Goal: Download file/media

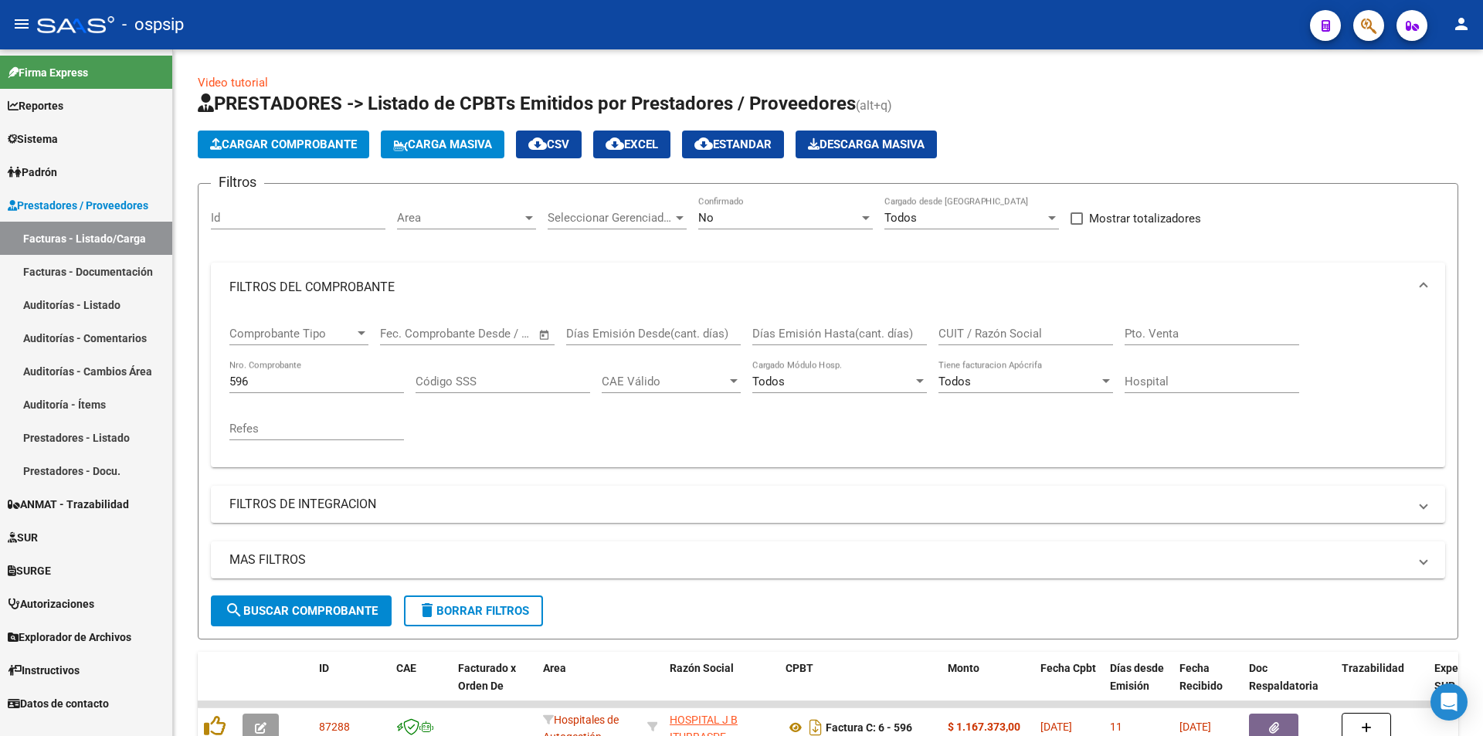
scroll to position [116, 0]
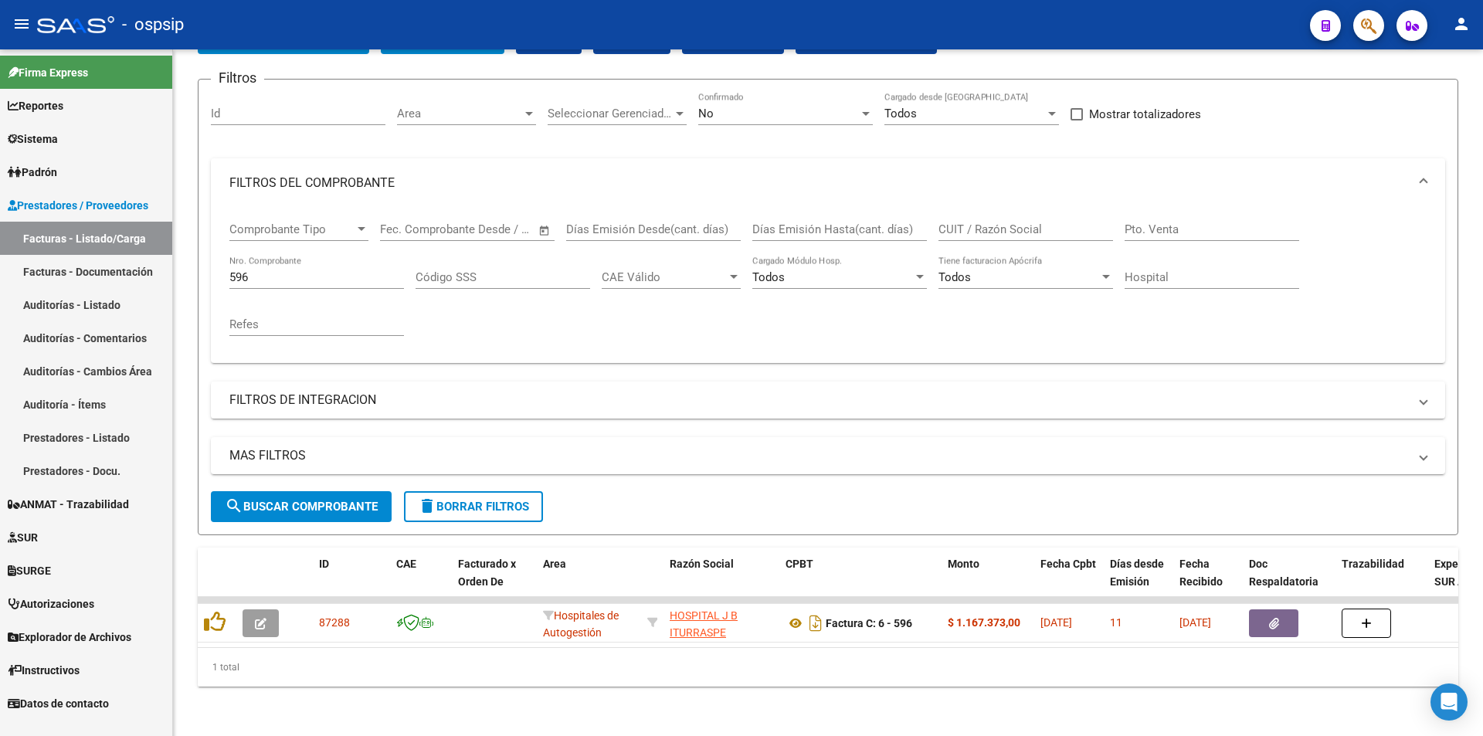
click at [1378, 24] on button "button" at bounding box center [1368, 25] width 31 height 31
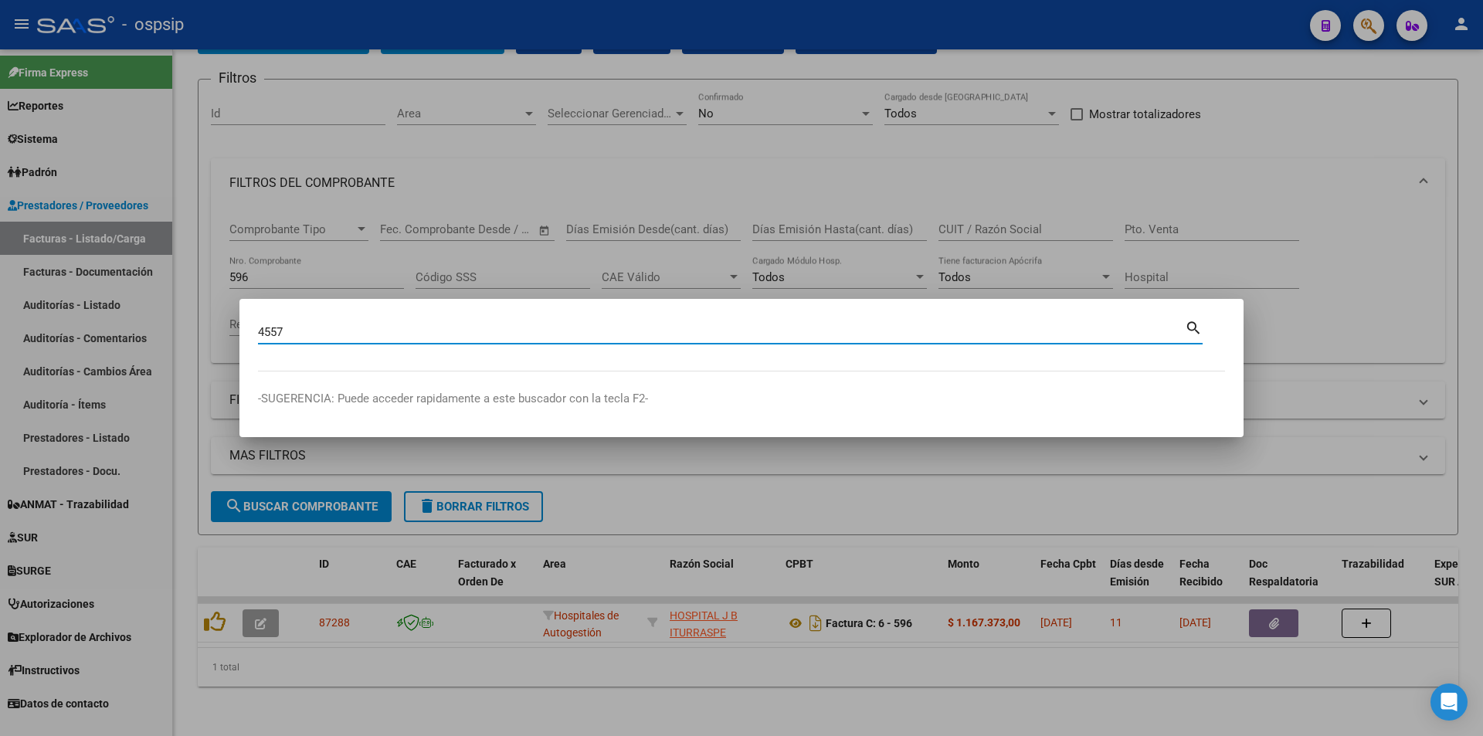
type input "4557"
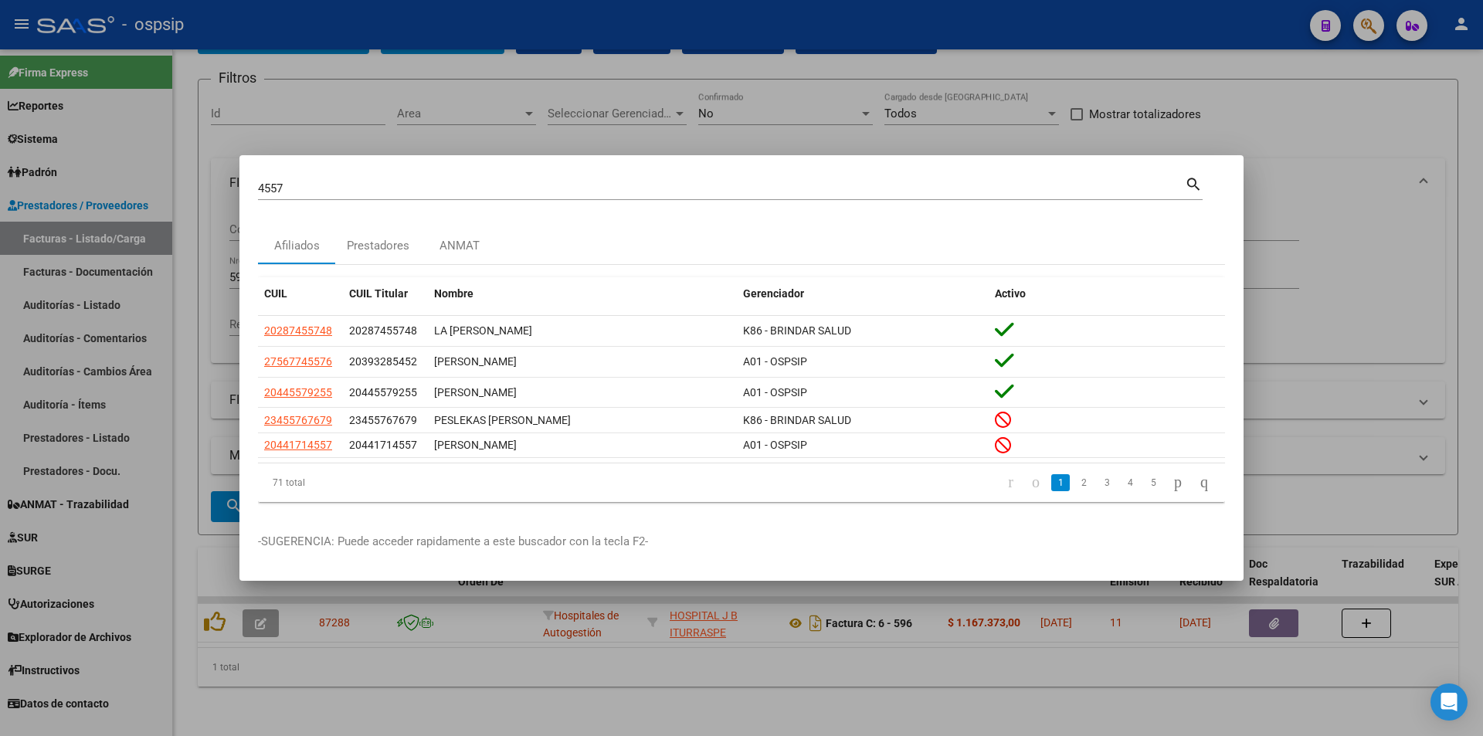
click at [267, 353] on app-link-go-to "27567745576" at bounding box center [298, 362] width 68 height 18
click at [195, 339] on div at bounding box center [741, 368] width 1483 height 736
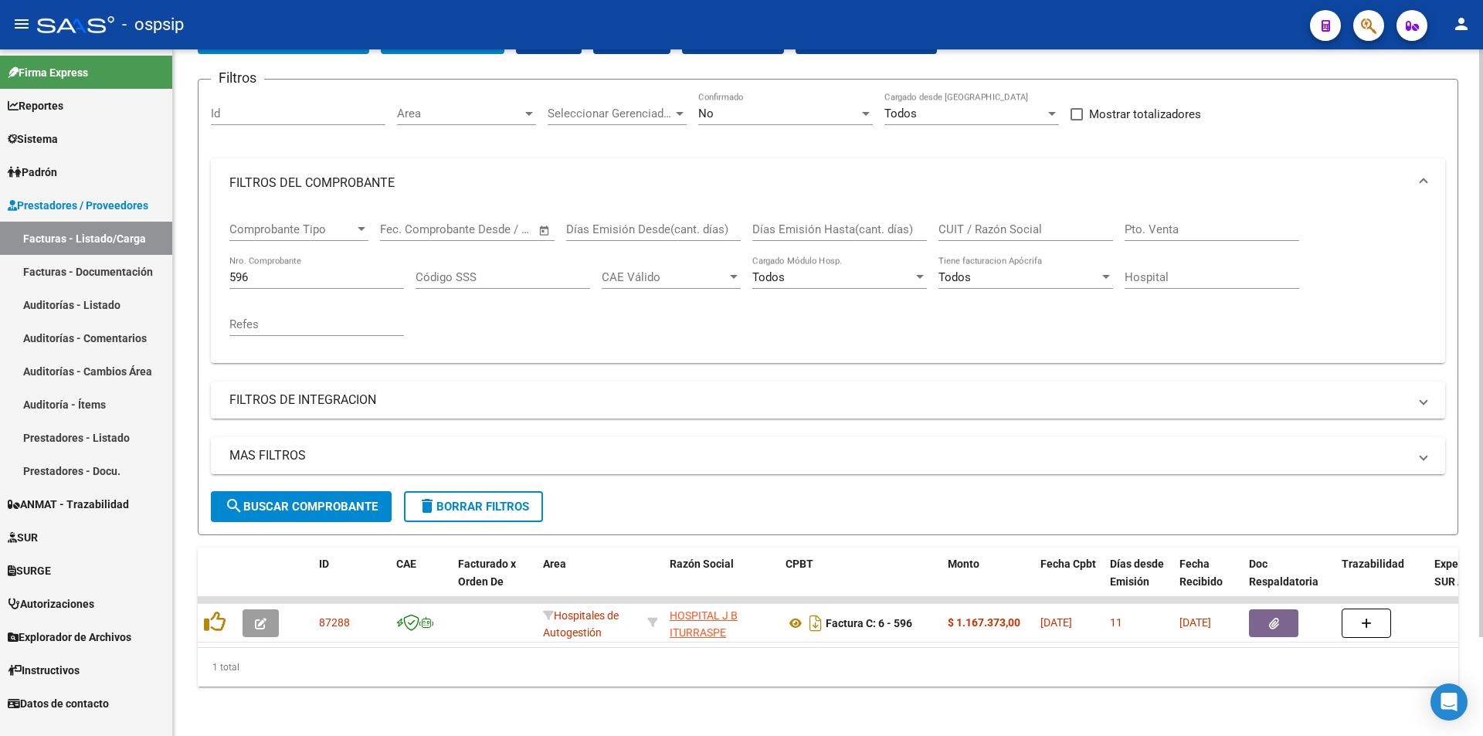
click at [281, 273] on div "596 Nro. Comprobante" at bounding box center [316, 272] width 175 height 33
click at [297, 270] on input "596" at bounding box center [316, 277] width 175 height 14
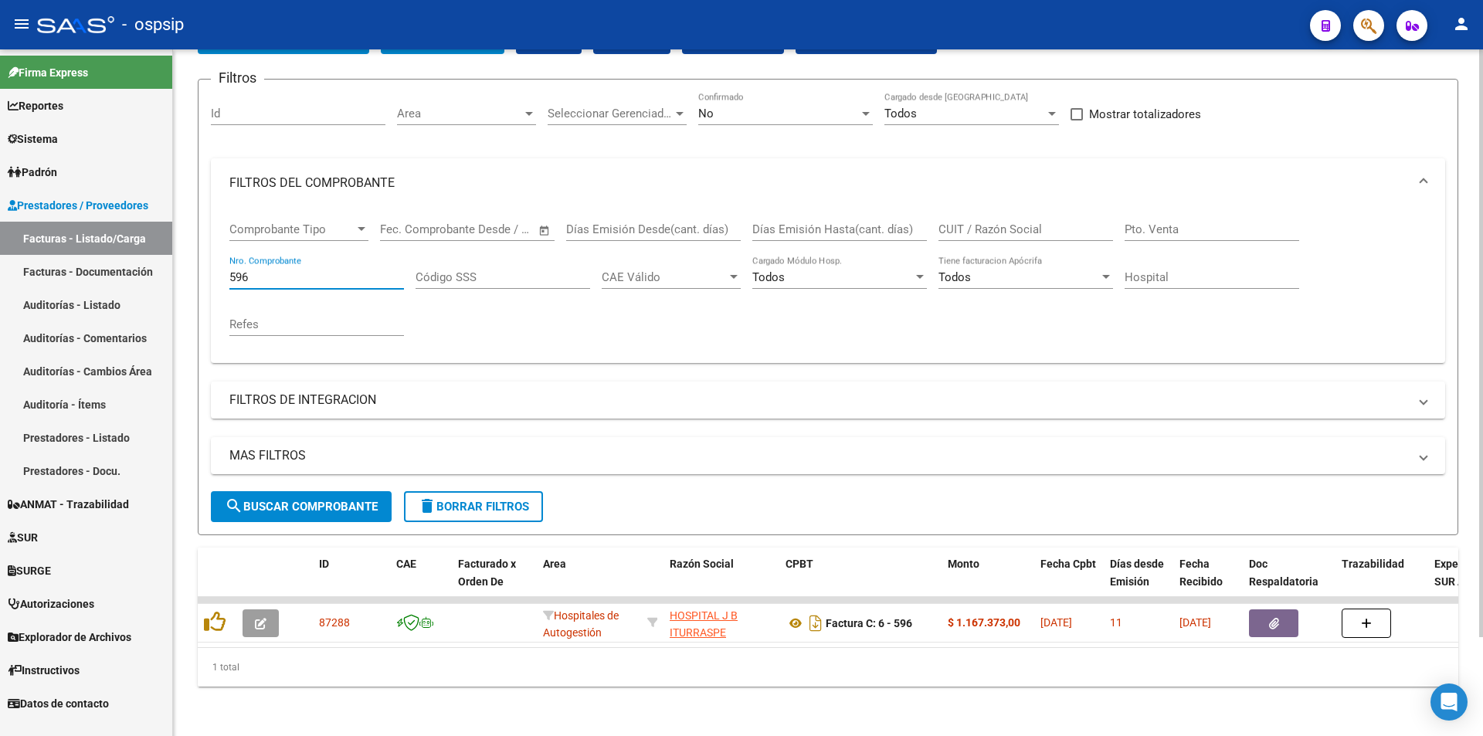
click at [297, 270] on input "596" at bounding box center [316, 277] width 175 height 14
drag, startPoint x: 297, startPoint y: 265, endPoint x: 178, endPoint y: 287, distance: 120.9
click at [178, 287] on div "Video tutorial PRESTADORES -> Listado de CPBTs Emitidos por Prestadores / Prove…" at bounding box center [828, 340] width 1310 height 791
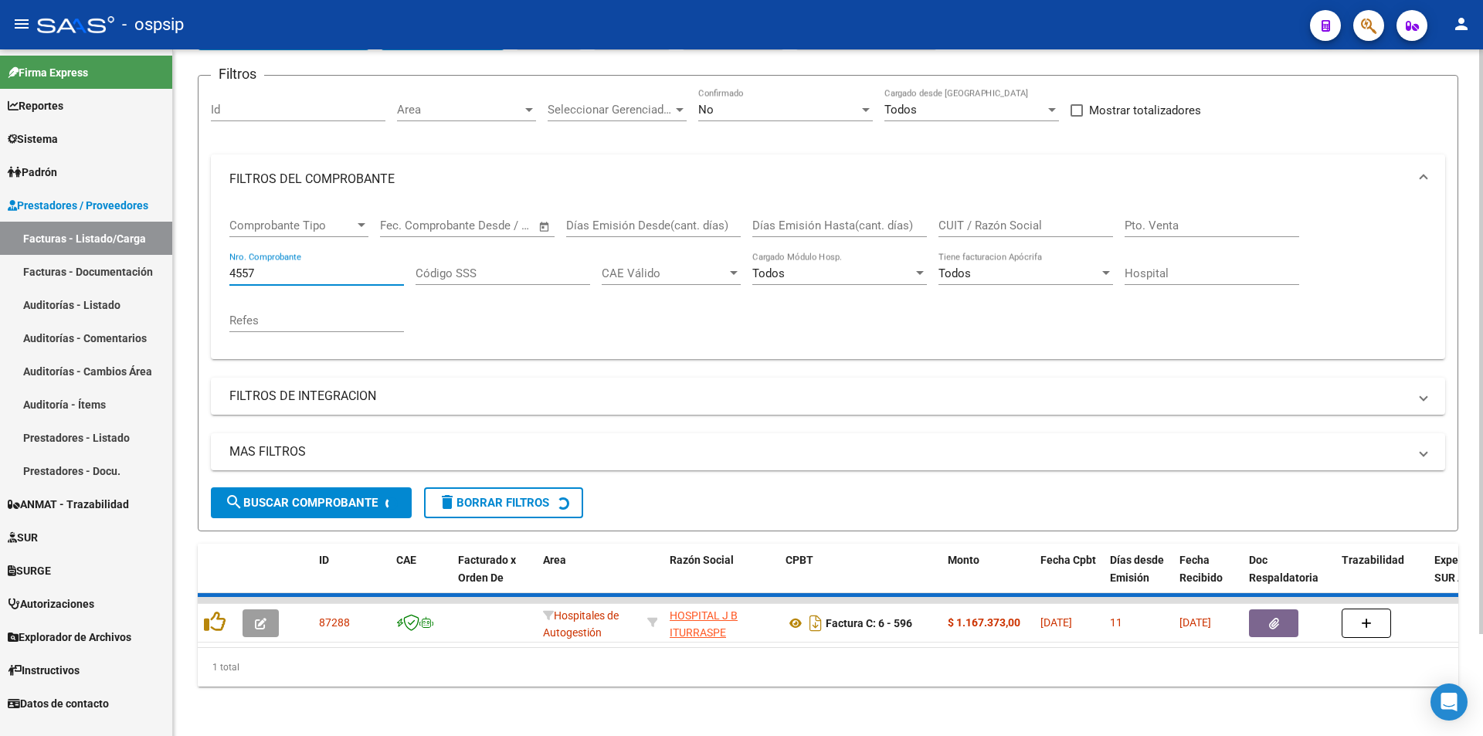
scroll to position [93, 0]
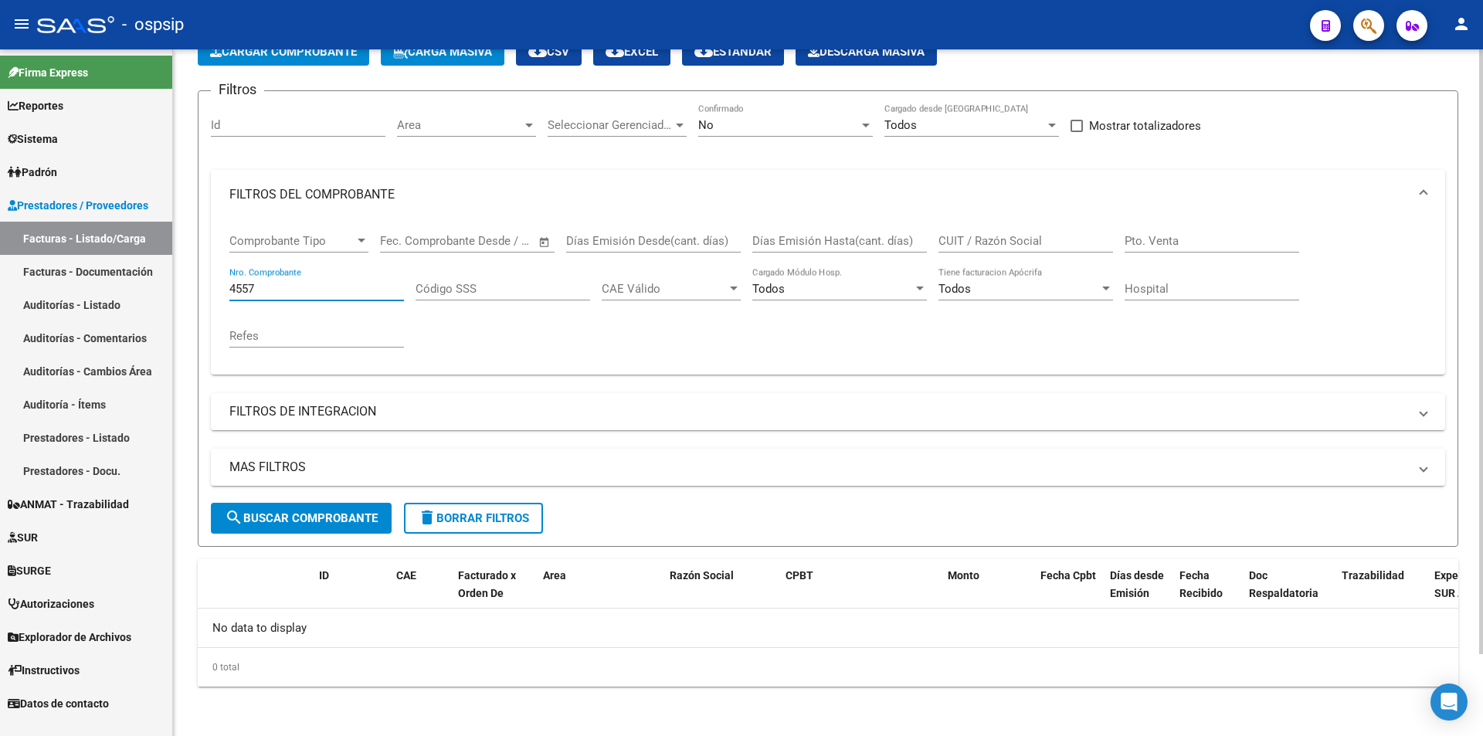
type input "4557"
click at [809, 130] on div "No" at bounding box center [778, 125] width 161 height 14
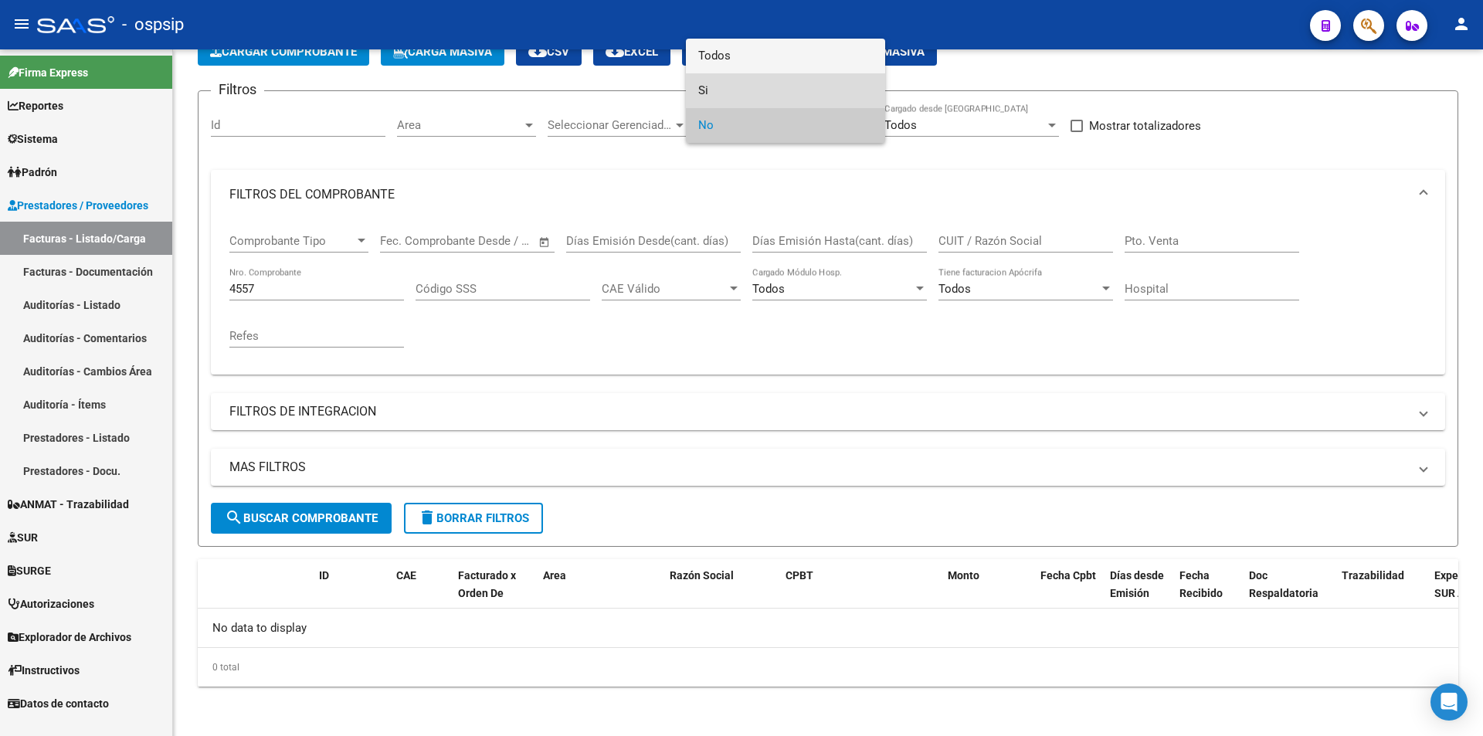
drag, startPoint x: 748, startPoint y: 74, endPoint x: 752, endPoint y: 59, distance: 15.0
click at [752, 59] on div "Todos Si No" at bounding box center [785, 91] width 199 height 104
click at [752, 59] on span "Todos" at bounding box center [785, 56] width 175 height 35
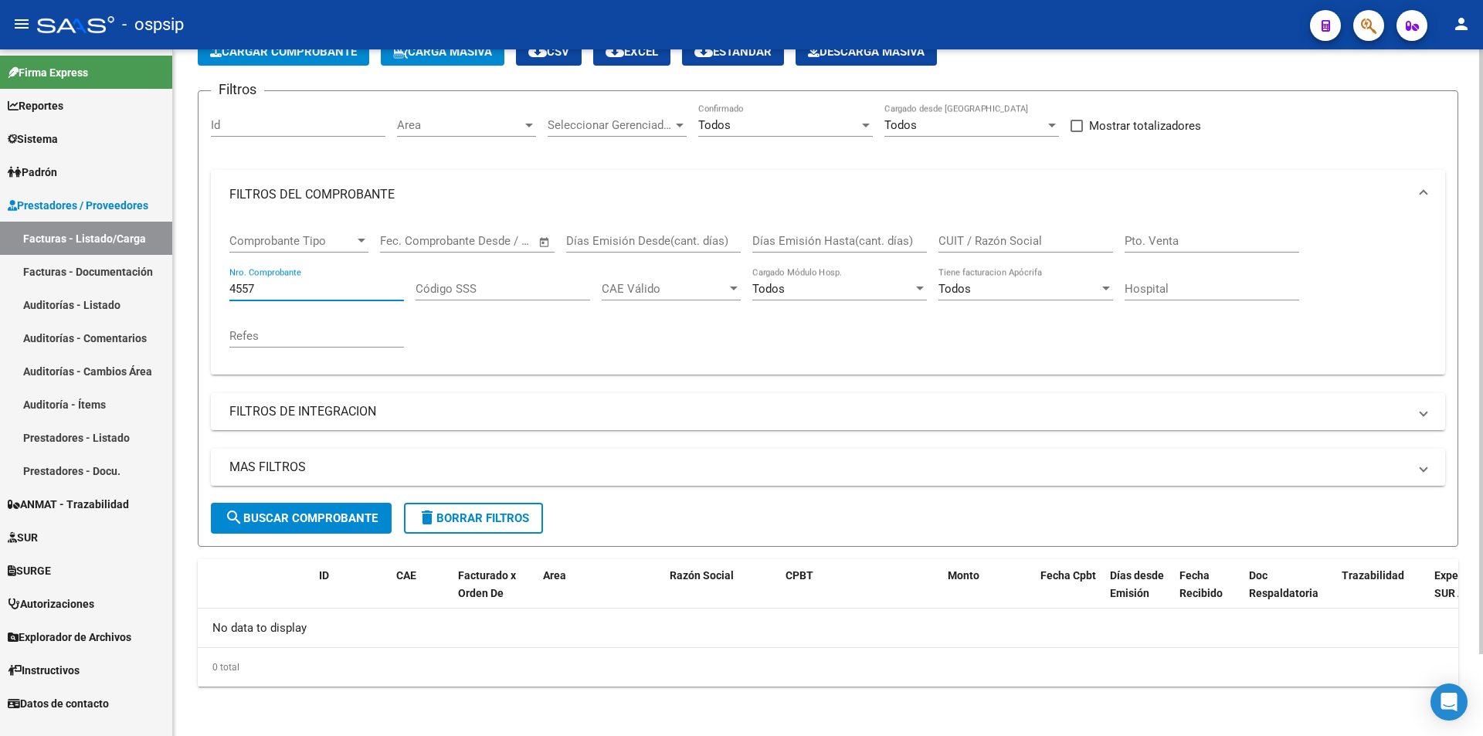
click at [314, 292] on input "4557" at bounding box center [316, 289] width 175 height 14
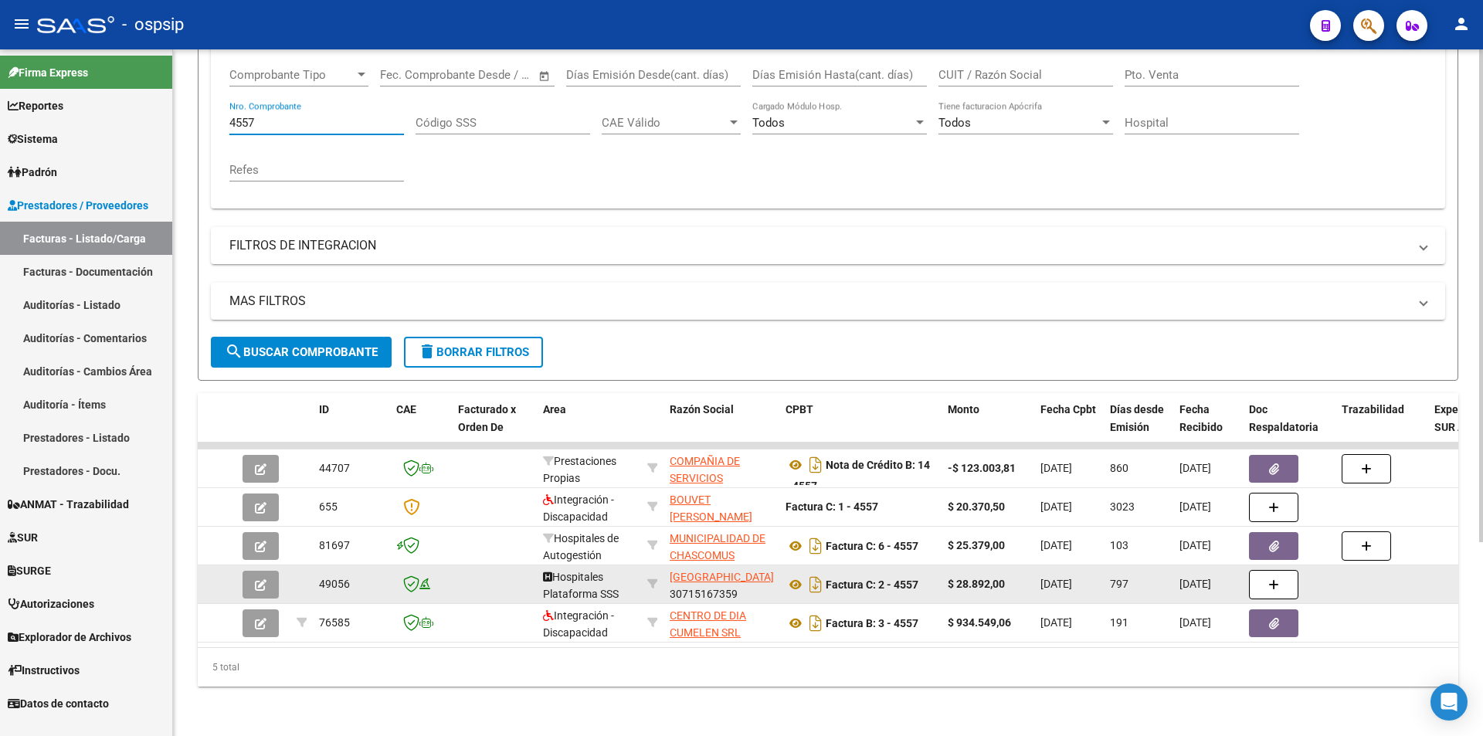
scroll to position [270, 0]
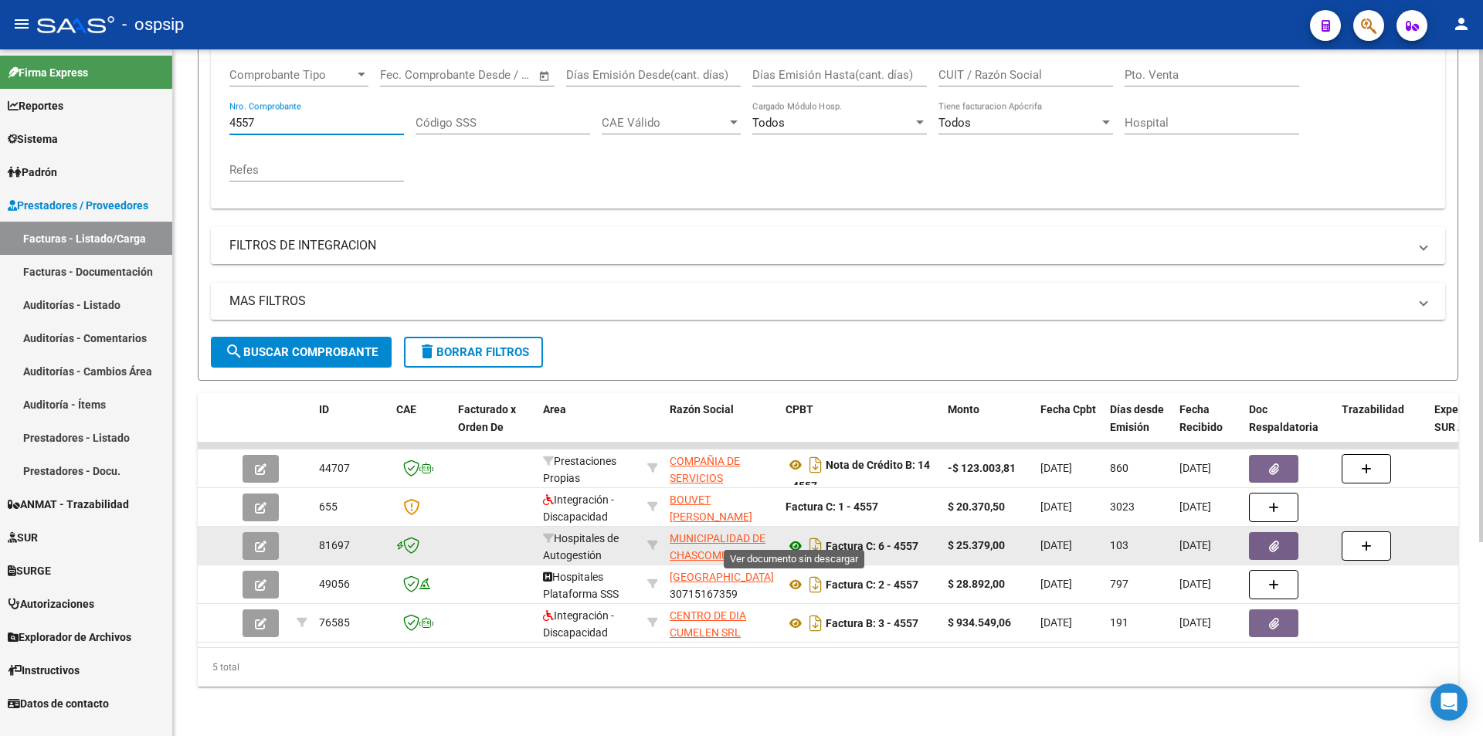
click at [796, 537] on icon at bounding box center [796, 546] width 20 height 19
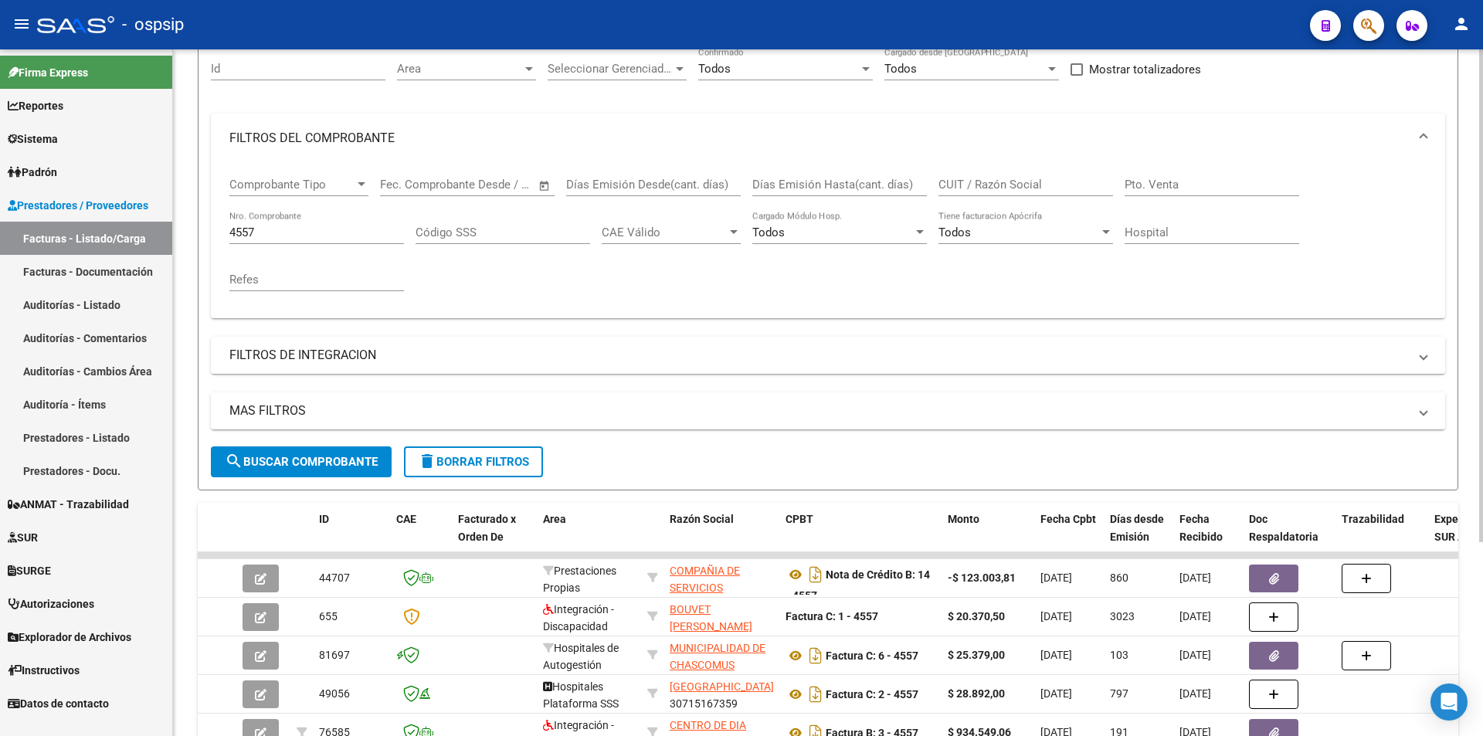
scroll to position [39, 0]
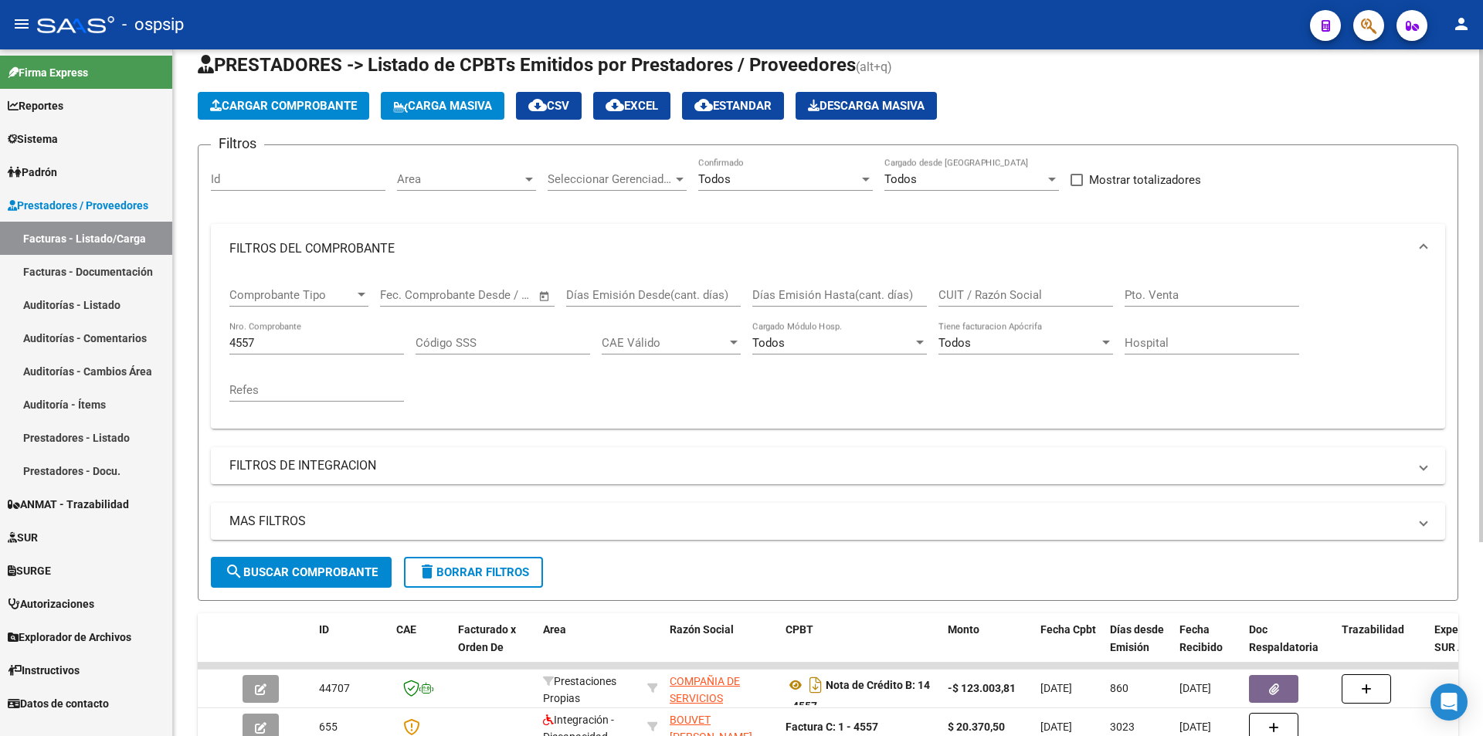
click at [341, 334] on div "4557 Nro. Comprobante" at bounding box center [316, 337] width 175 height 33
click at [347, 344] on input "4557" at bounding box center [316, 343] width 175 height 14
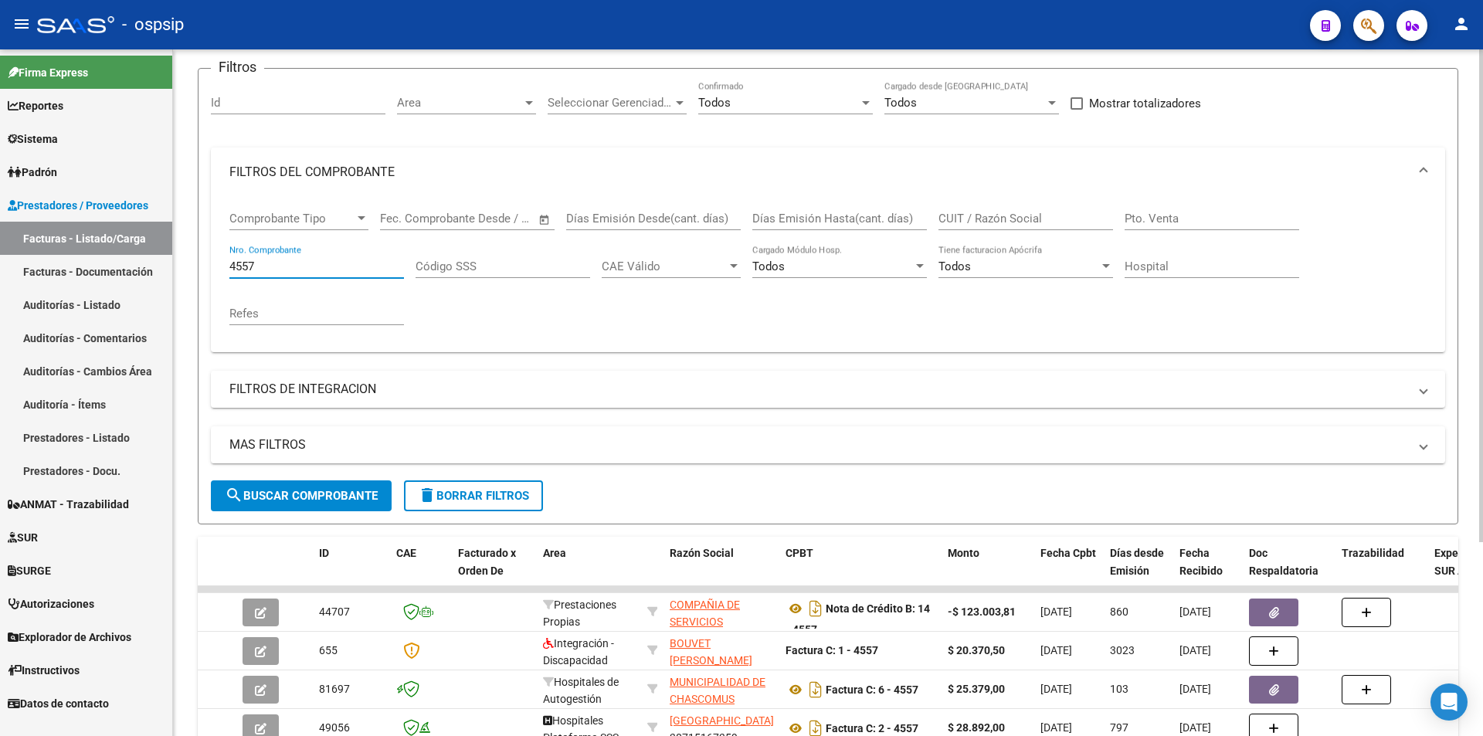
scroll to position [193, 0]
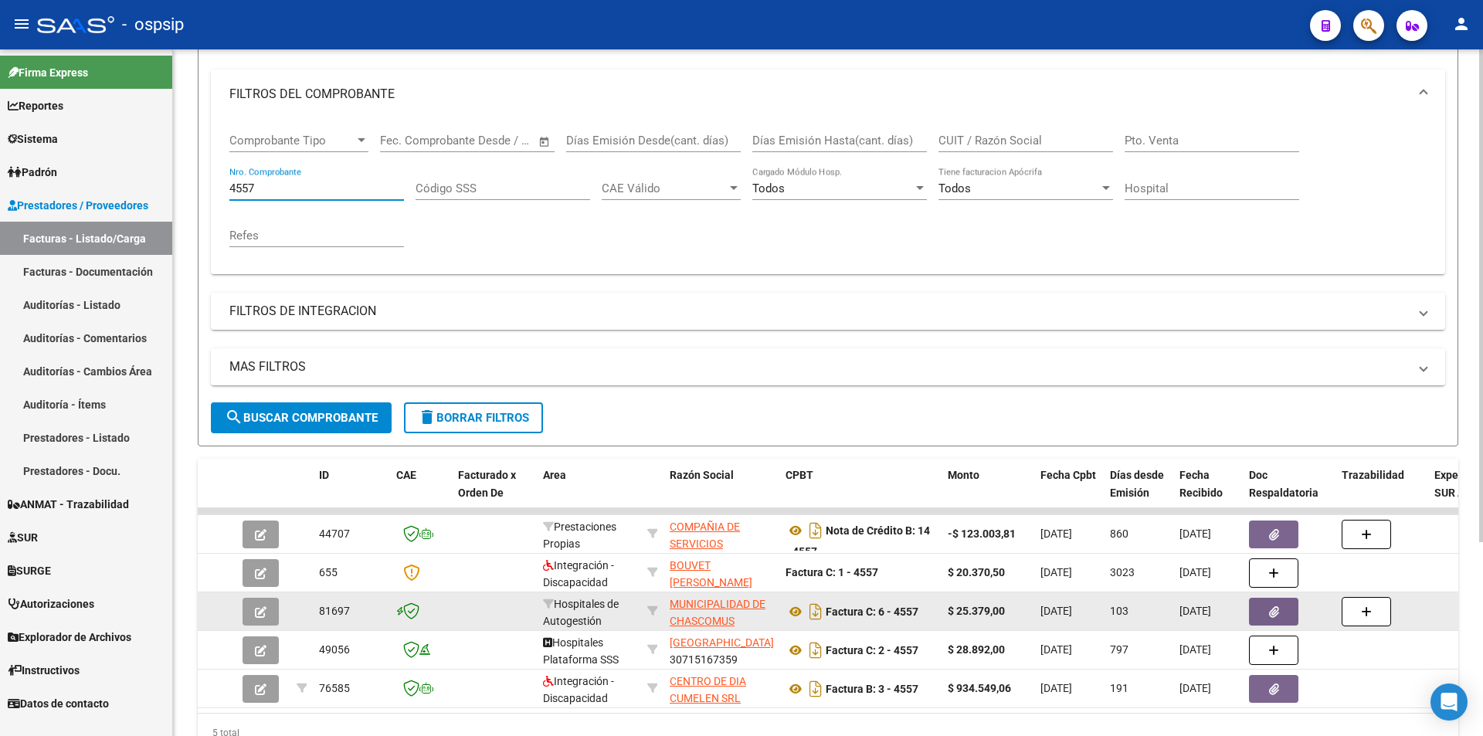
click at [1261, 604] on button "button" at bounding box center [1273, 612] width 49 height 28
